Goal: Information Seeking & Learning: Learn about a topic

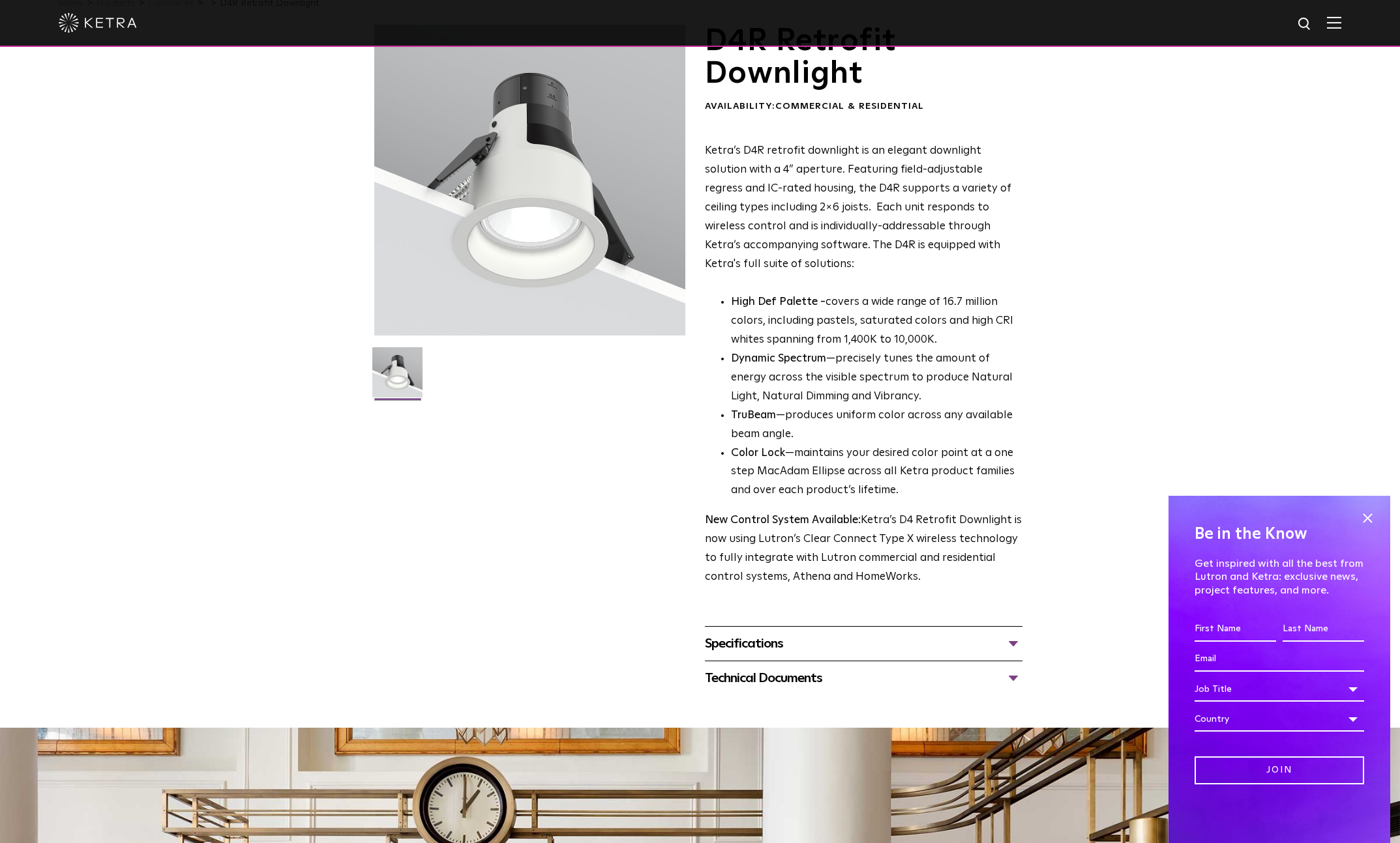
scroll to position [79, 0]
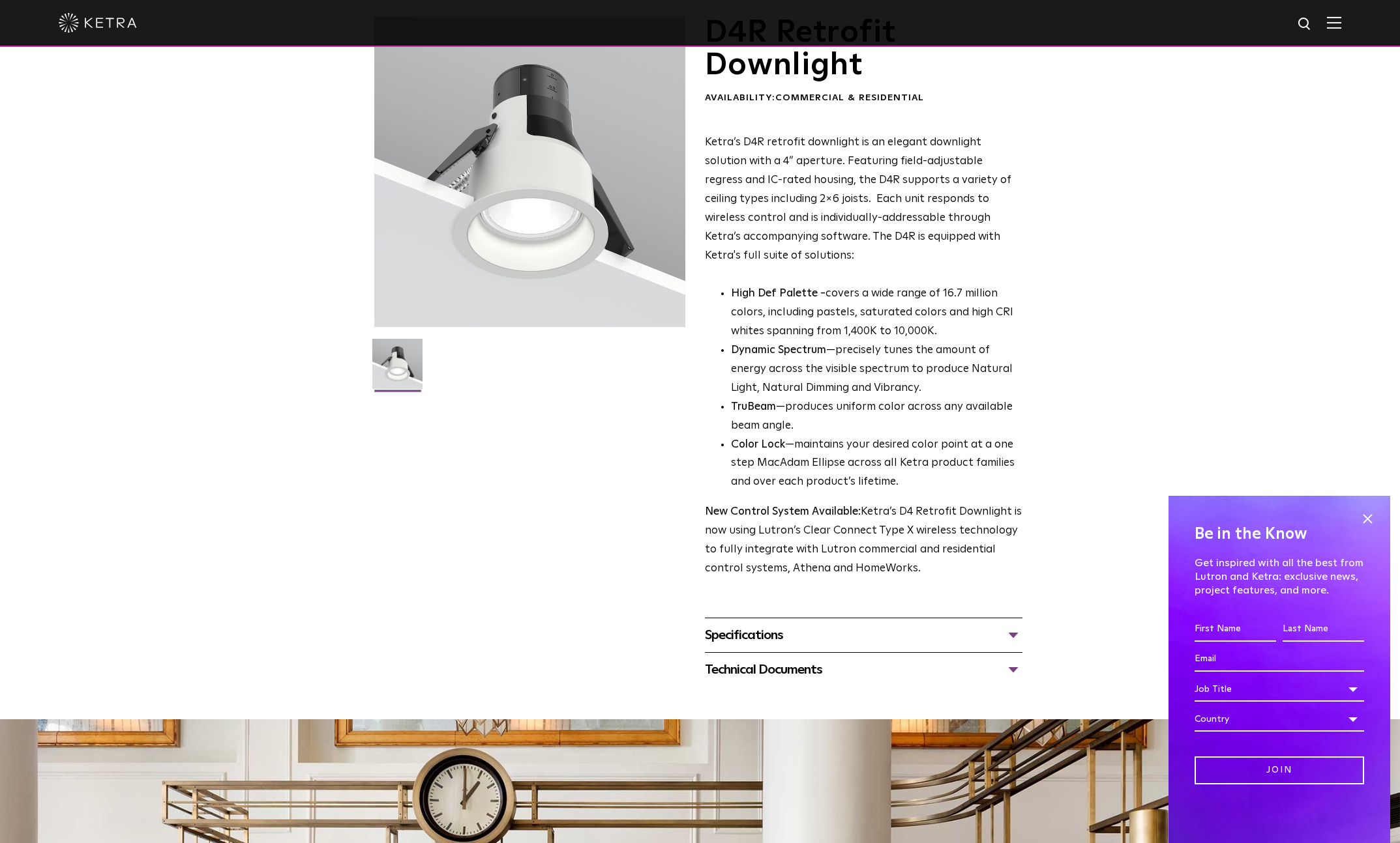
click at [1010, 633] on div "Specifications" at bounding box center [863, 635] width 318 height 21
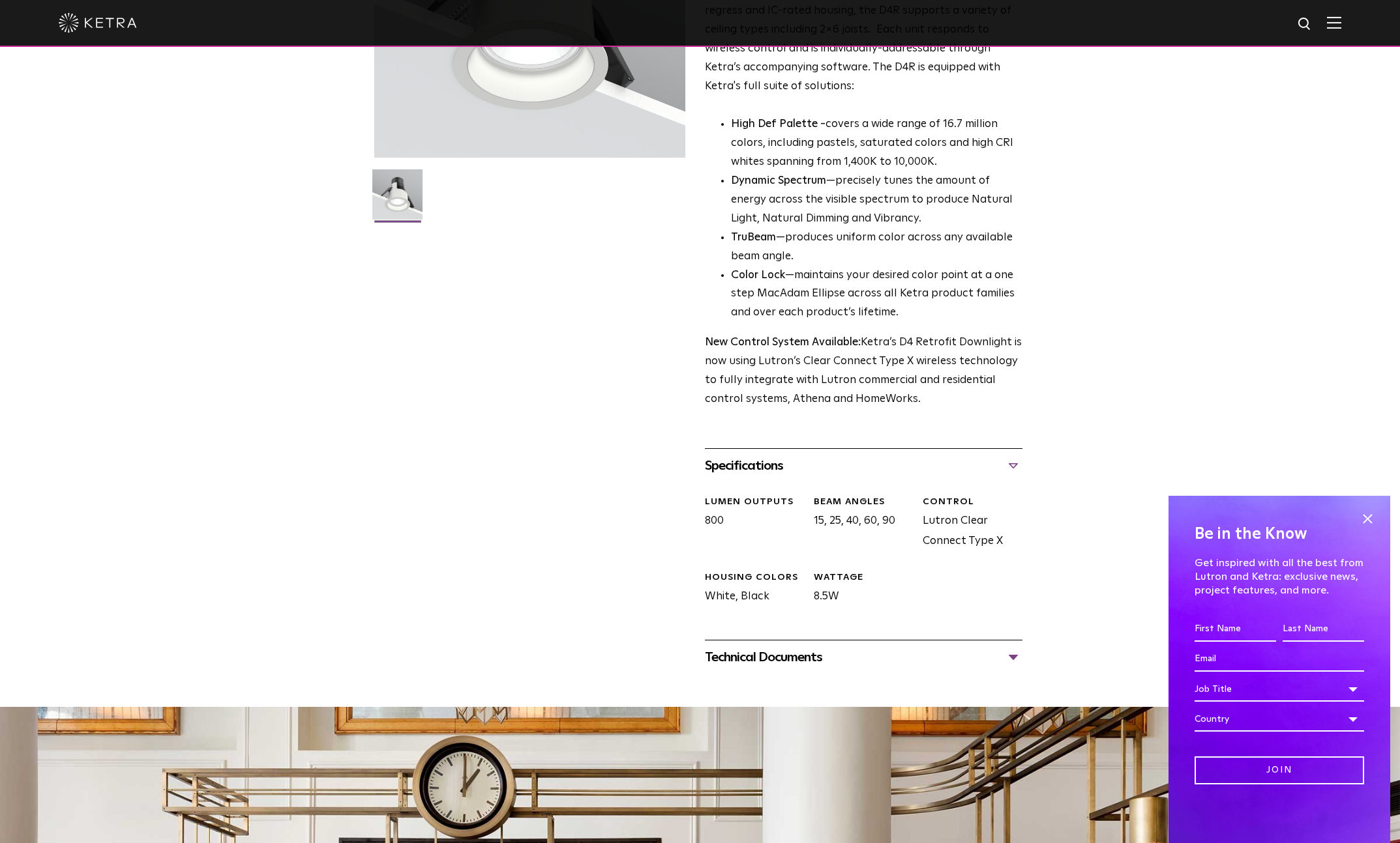
scroll to position [280, 0]
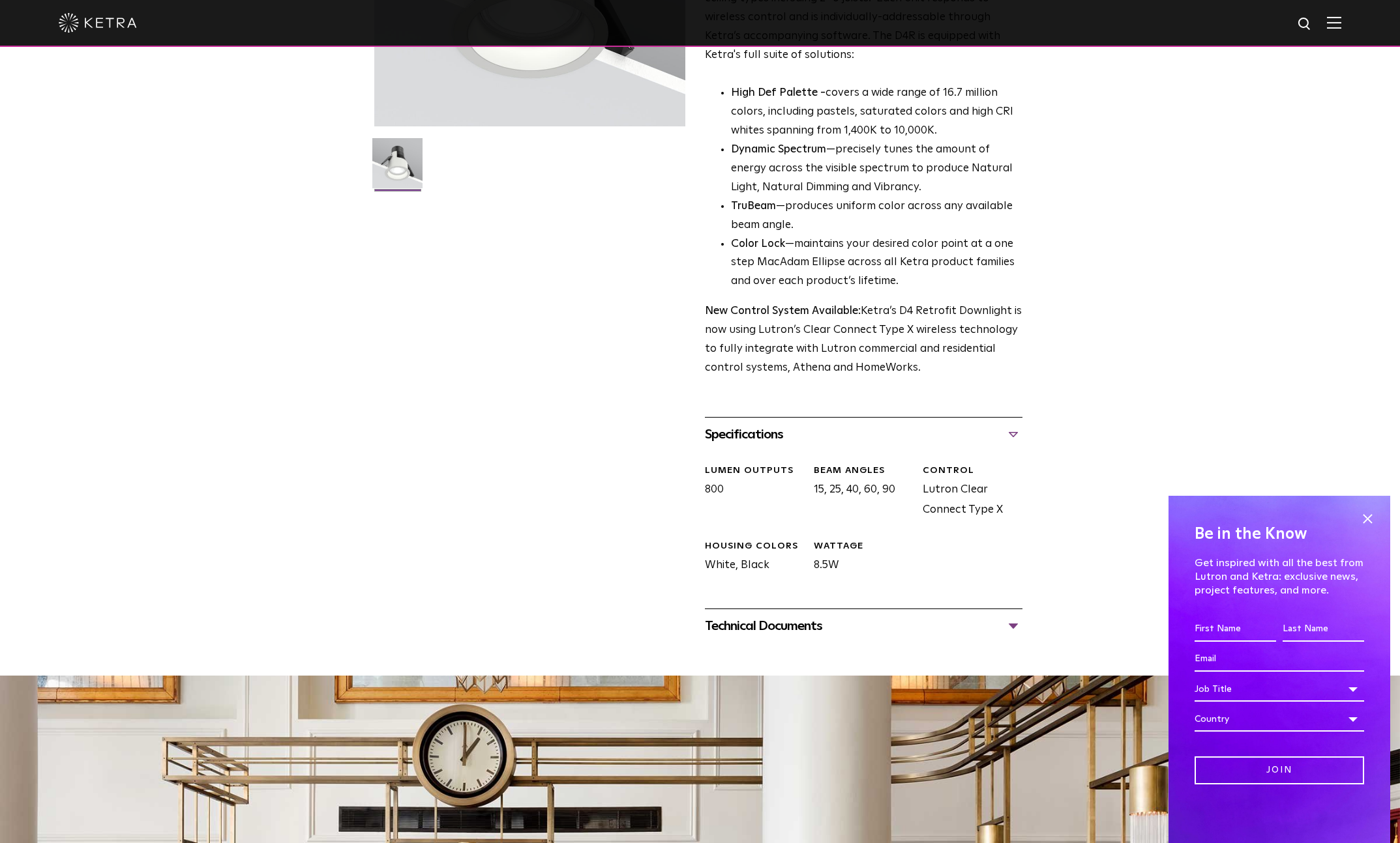
click at [1014, 627] on div "Technical Documents" at bounding box center [863, 626] width 318 height 21
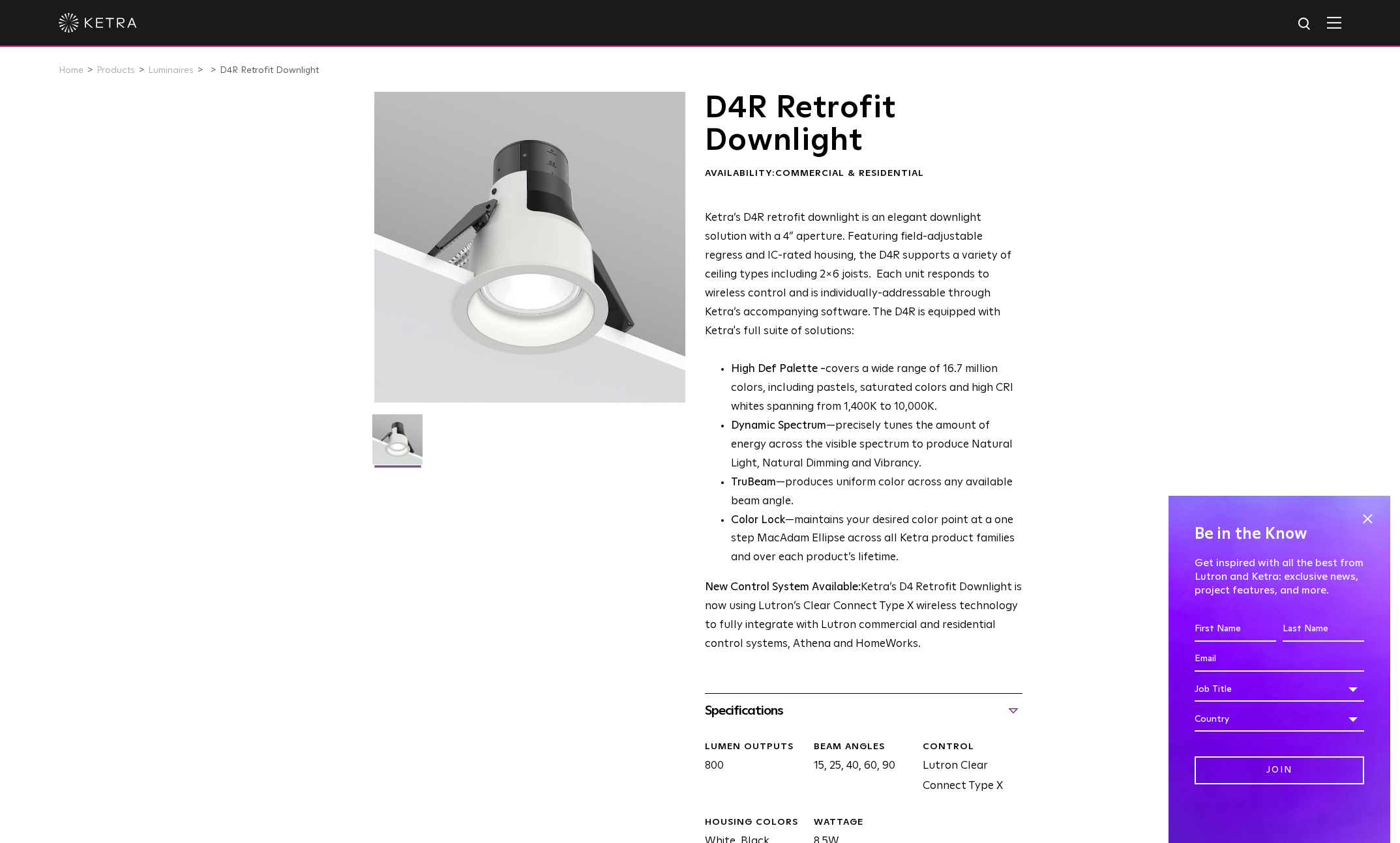
scroll to position [0, 0]
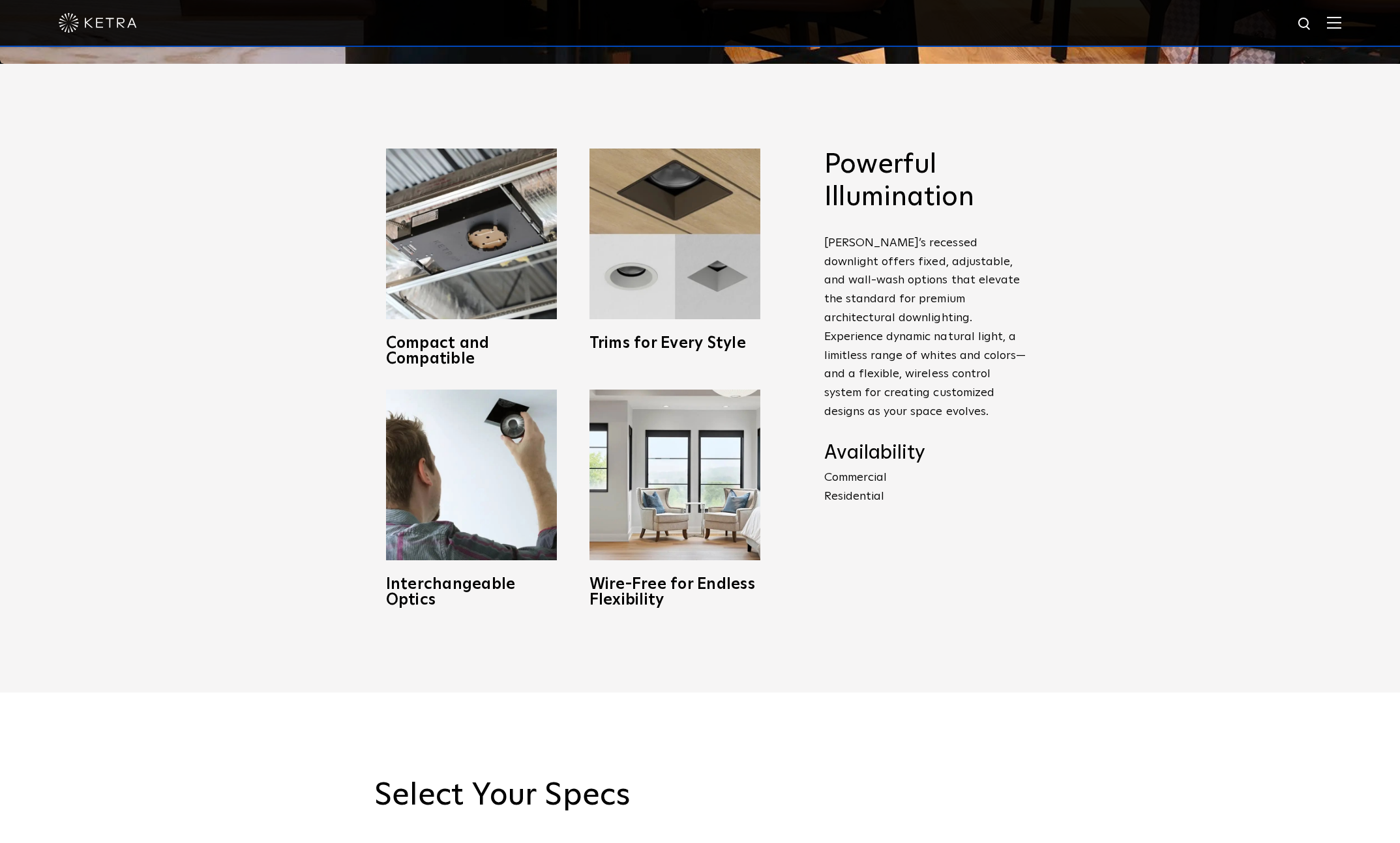
scroll to position [792, 0]
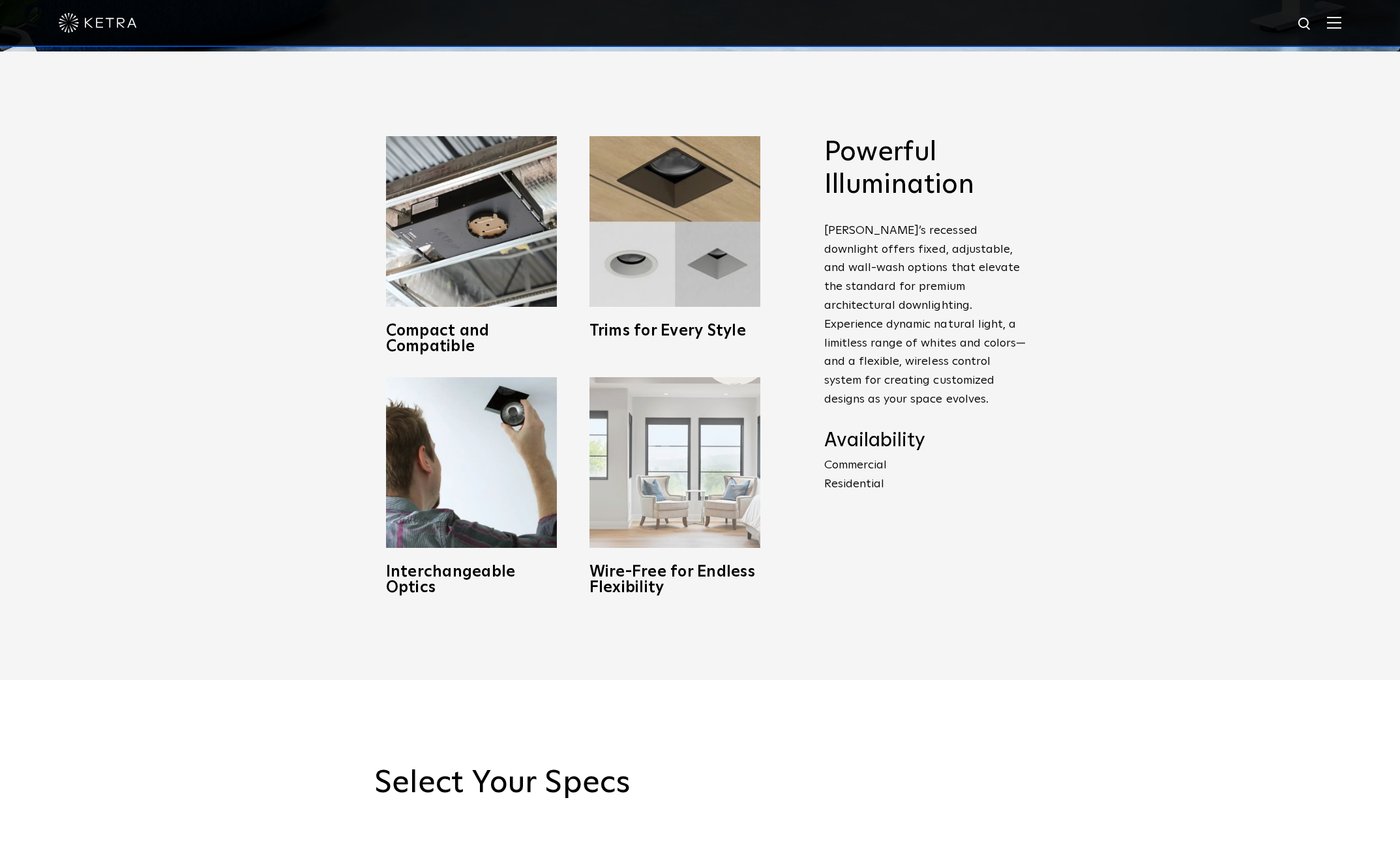
click at [694, 510] on img at bounding box center [674, 462] width 170 height 170
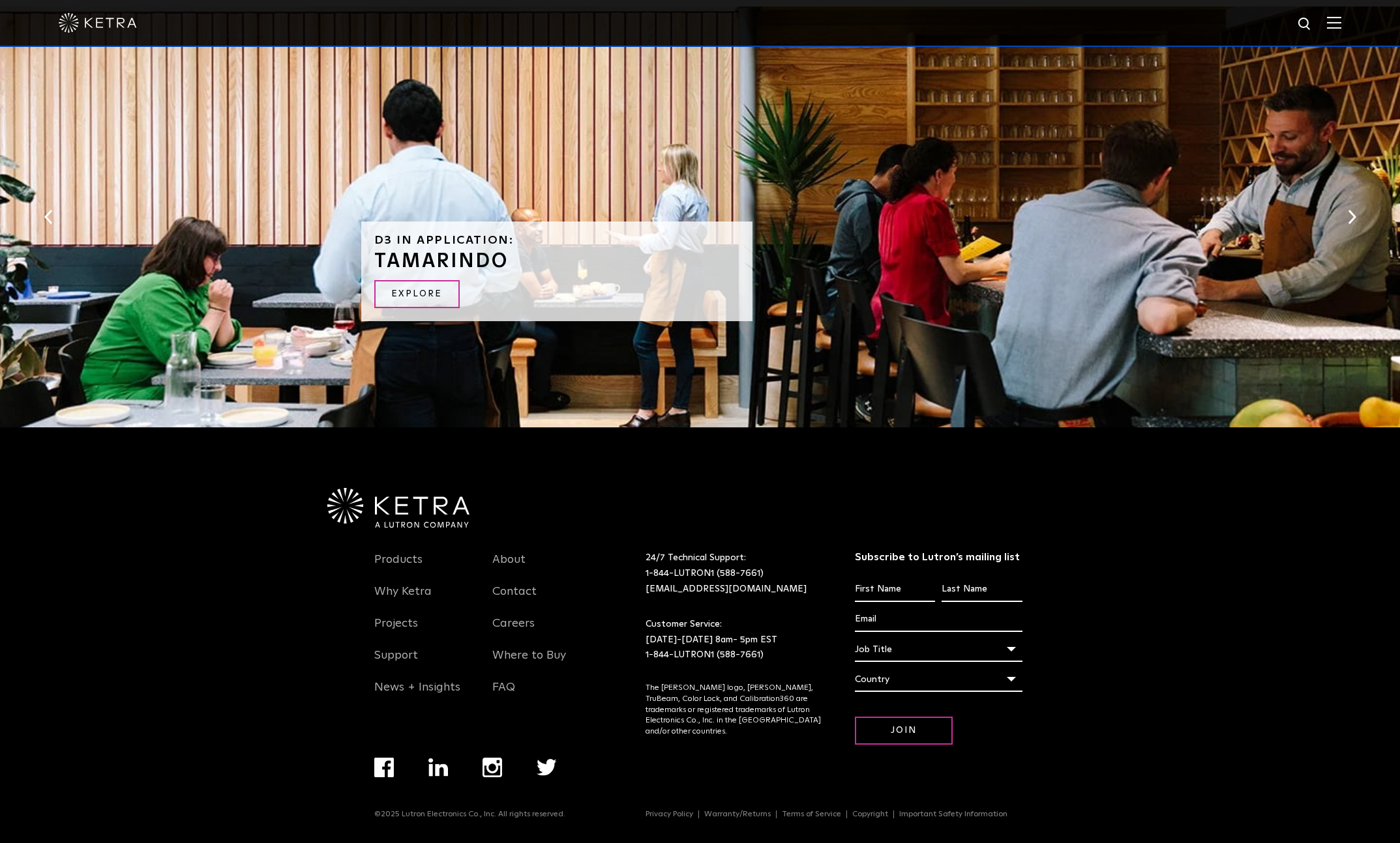
scroll to position [2794, 0]
click at [512, 559] on link "About" at bounding box center [508, 567] width 33 height 30
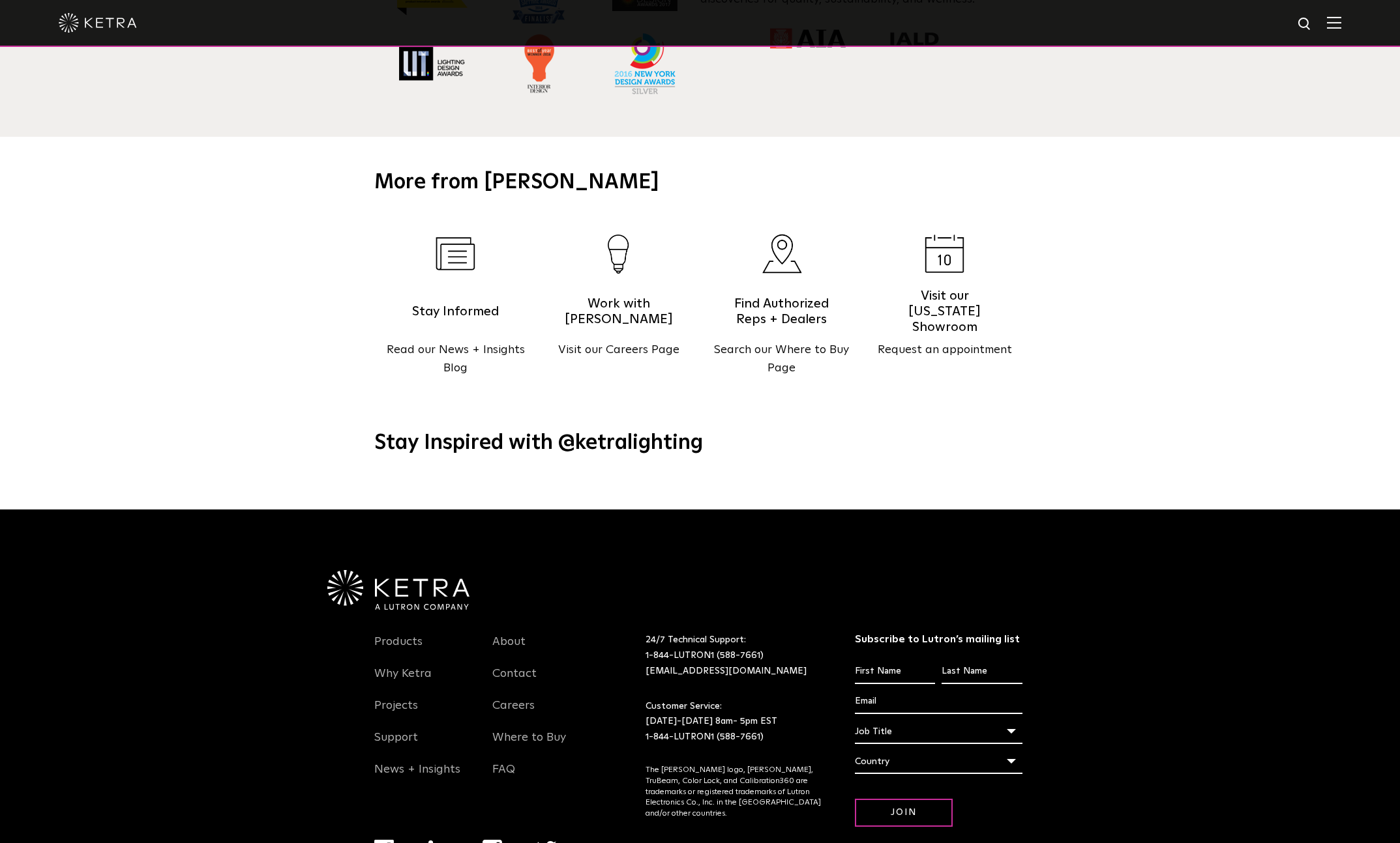
scroll to position [1677, 0]
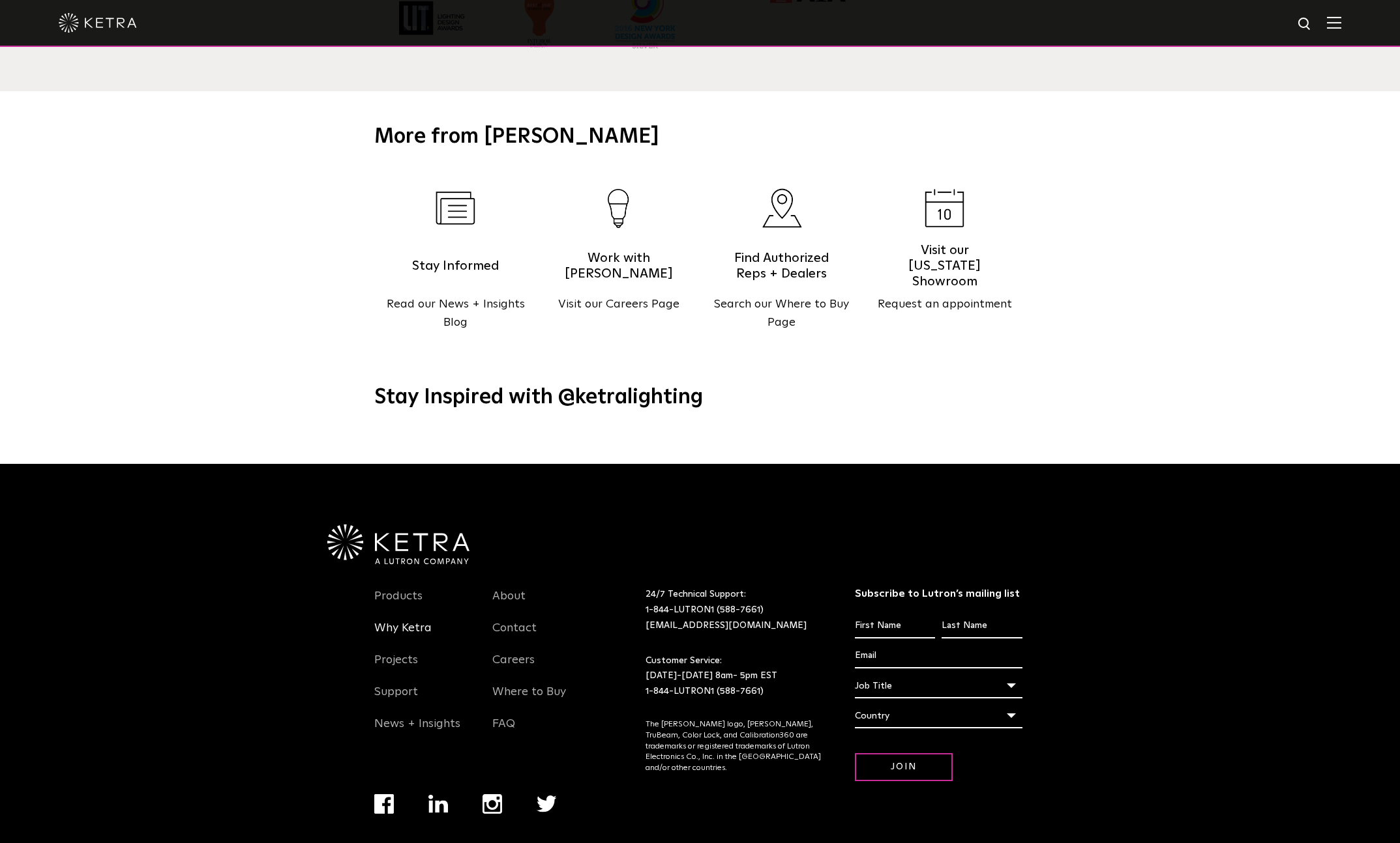
click at [397, 621] on link "Why Ketra" at bounding box center [403, 636] width 57 height 30
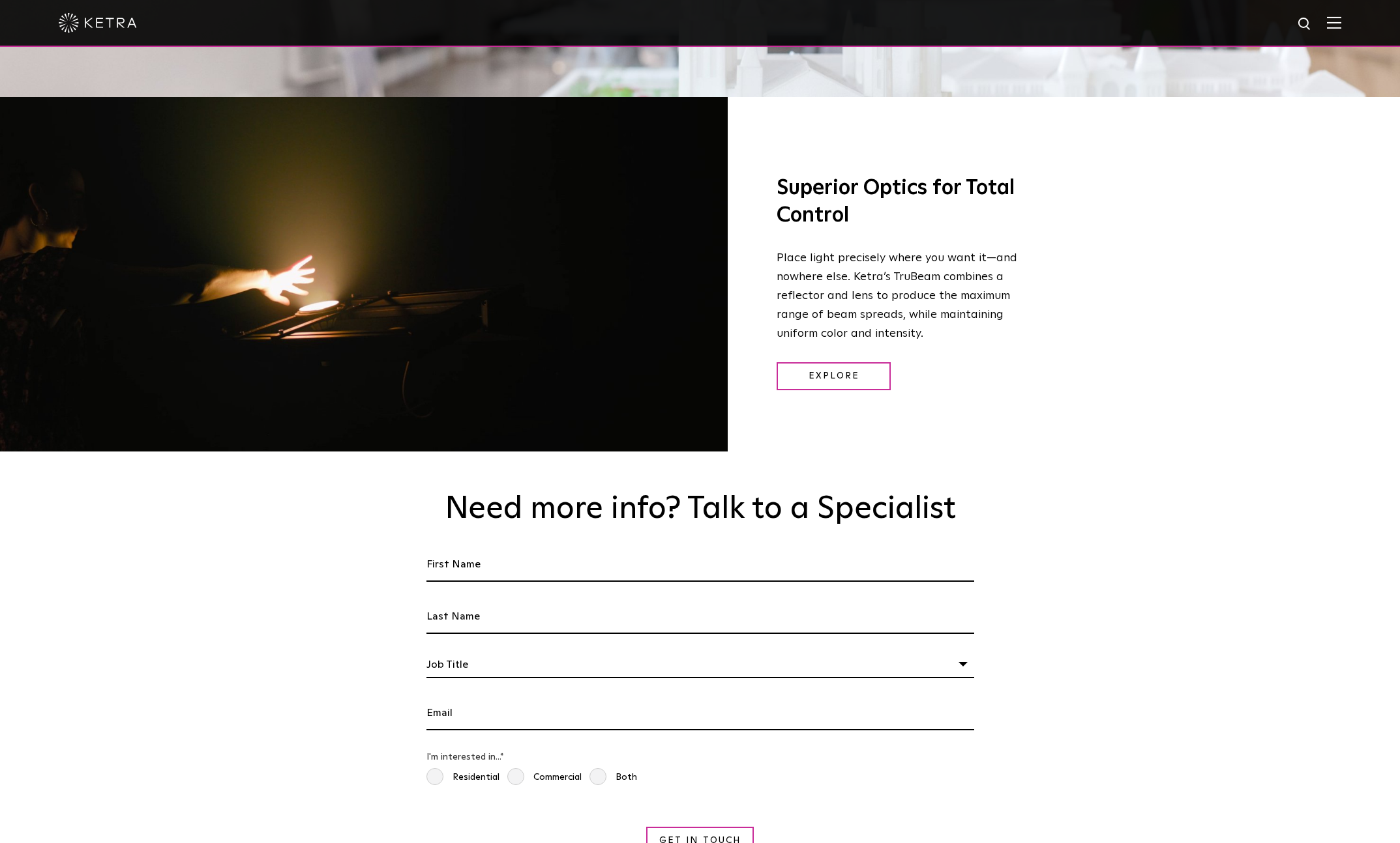
scroll to position [2008, 0]
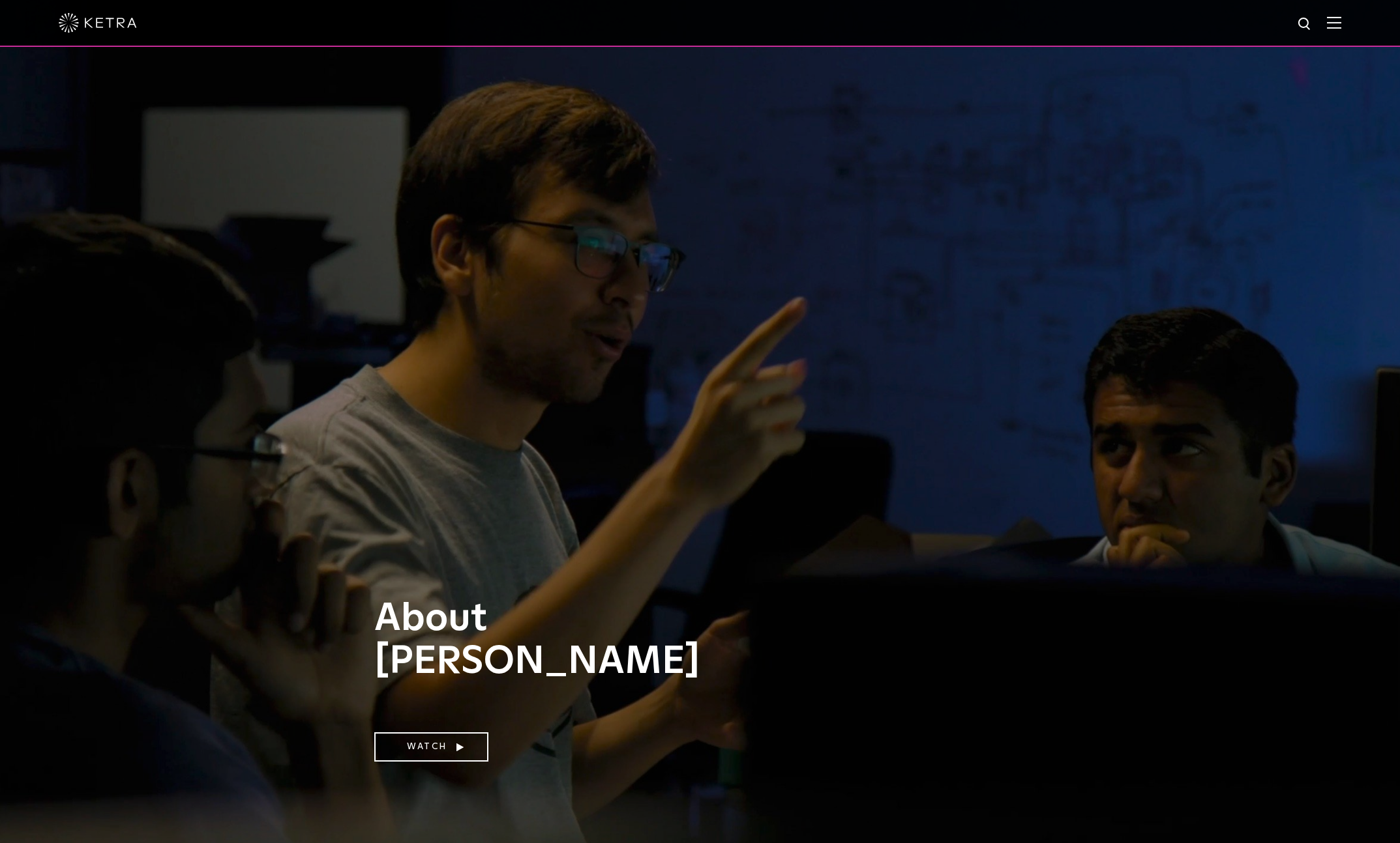
scroll to position [1677, 0]
